Goal: Check status: Check status

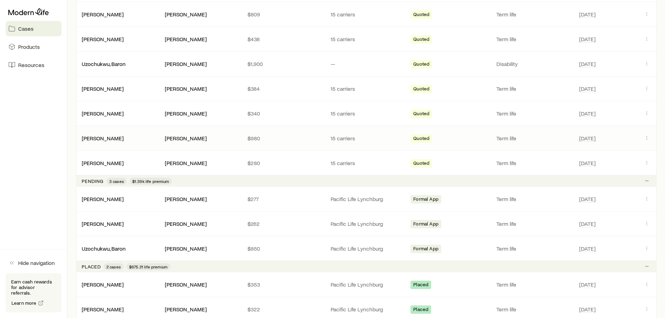
scroll to position [244, 0]
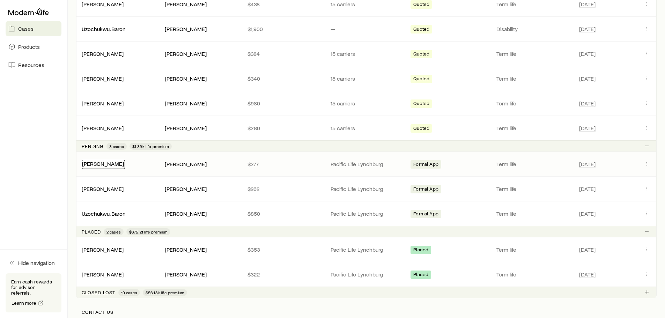
click at [105, 164] on link "[PERSON_NAME]" at bounding box center [103, 163] width 42 height 7
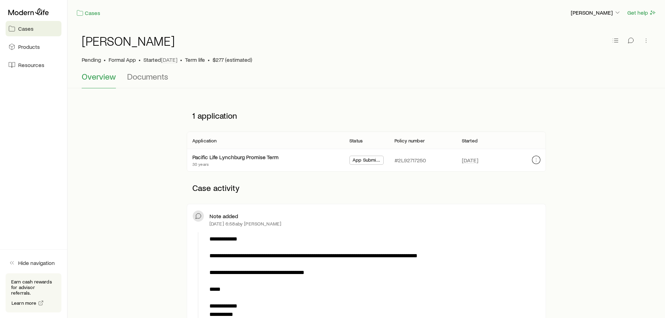
click at [535, 158] on icon "button" at bounding box center [536, 160] width 6 height 6
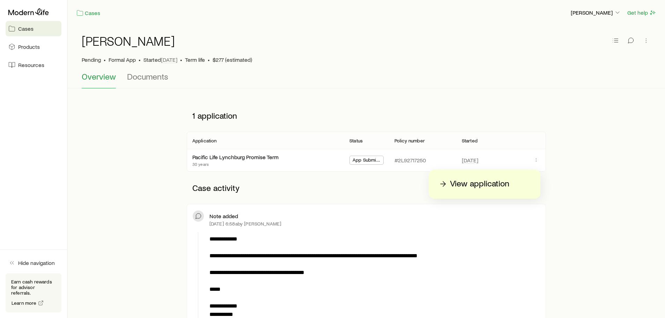
click at [469, 184] on p "View application" at bounding box center [479, 183] width 59 height 11
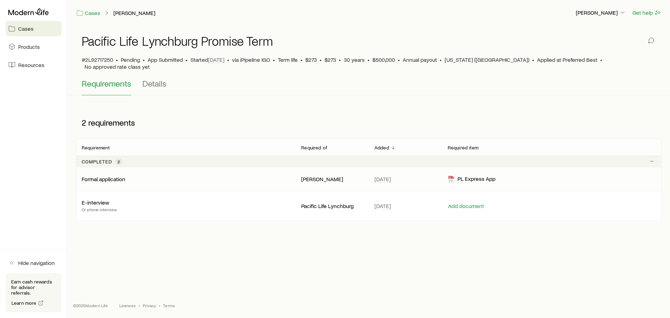
click at [117, 176] on p "Formal application" at bounding box center [104, 179] width 44 height 7
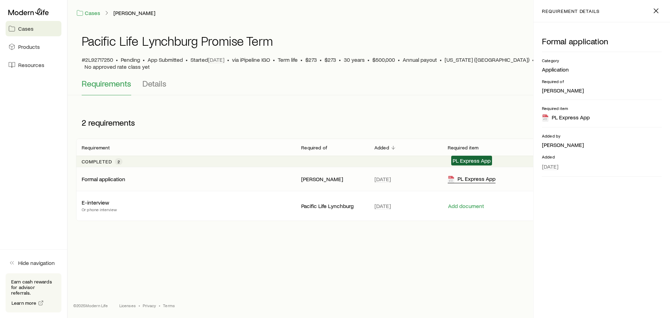
click at [469, 175] on div "PL Express App" at bounding box center [472, 179] width 48 height 8
click at [151, 79] on span "Details" at bounding box center [154, 84] width 24 height 10
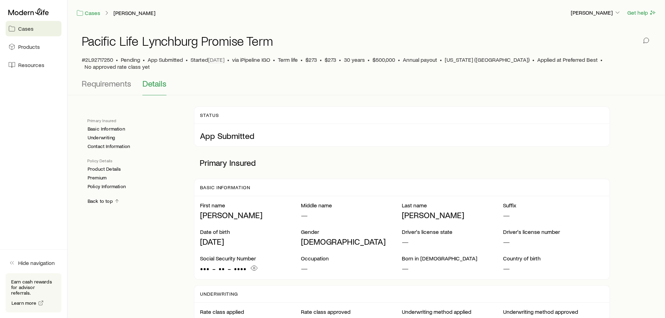
click at [43, 32] on link "Cases" at bounding box center [34, 28] width 56 height 15
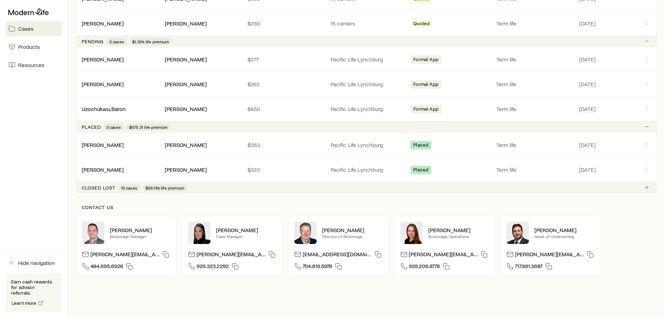
scroll to position [307, 0]
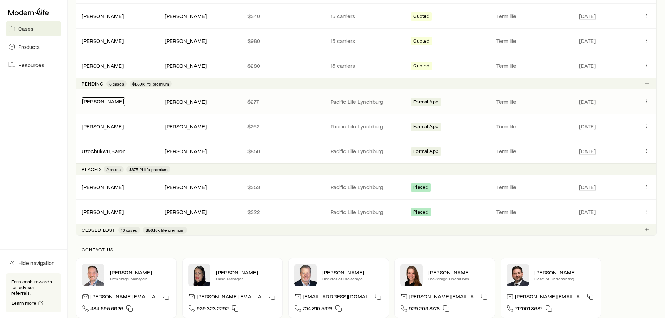
click at [100, 100] on link "[PERSON_NAME]" at bounding box center [103, 101] width 42 height 7
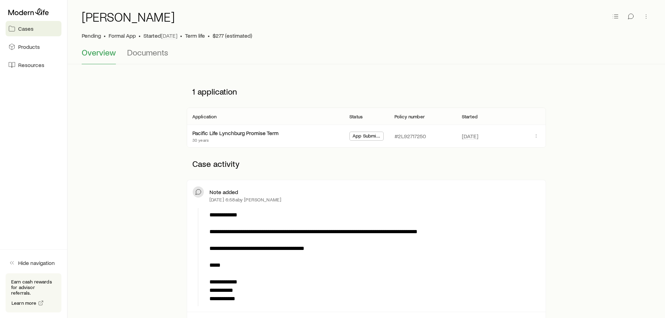
scroll to position [70, 0]
